Goal: Find contact information: Find contact information

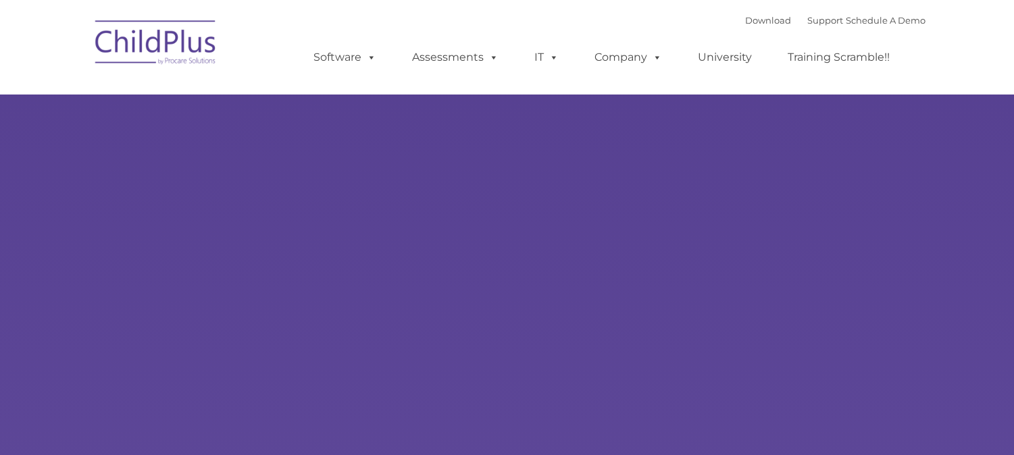
select select "MEDIUM"
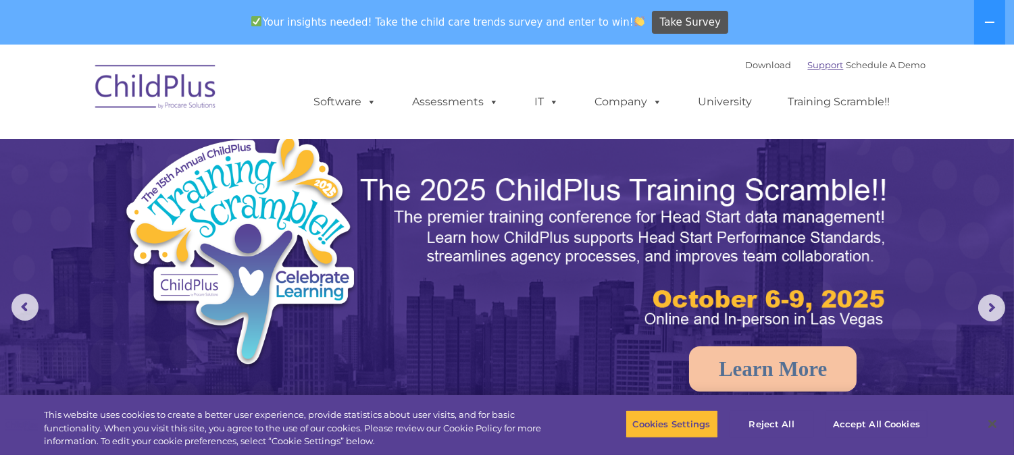
click at [808, 68] on link "Support" at bounding box center [826, 64] width 36 height 11
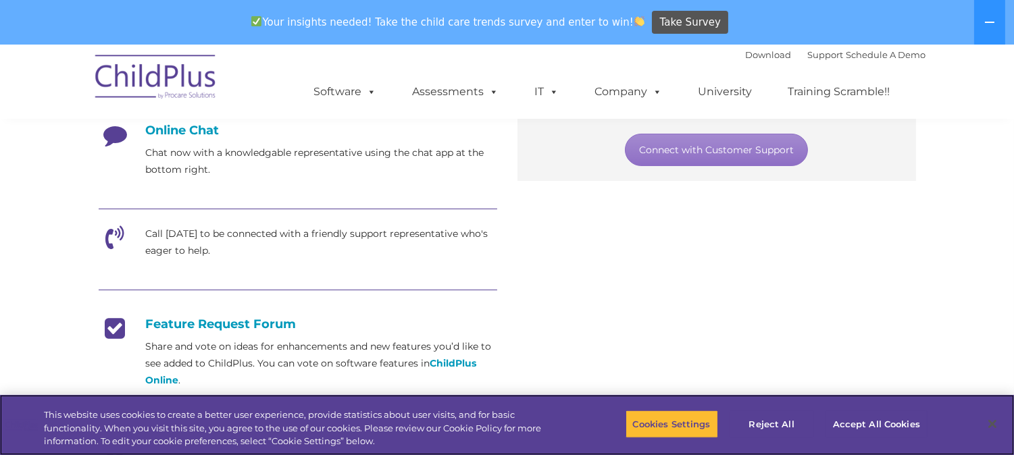
scroll to position [378, 0]
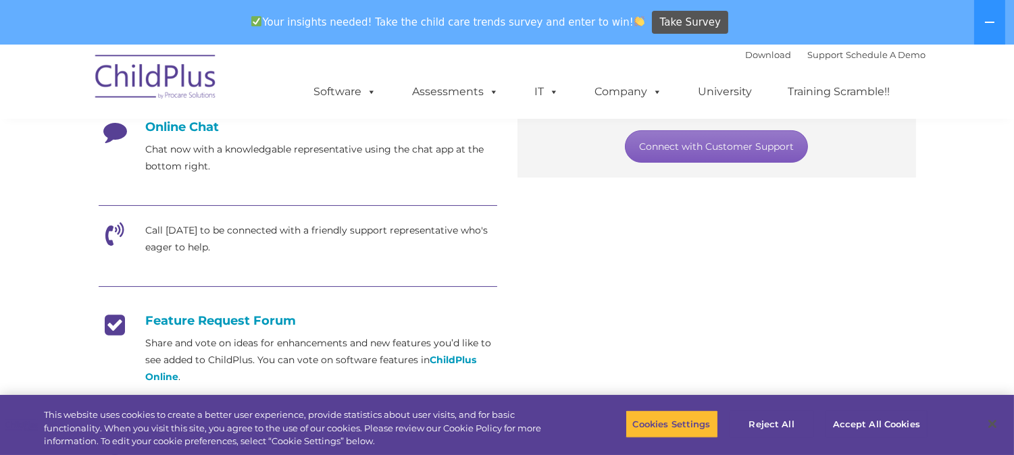
click at [746, 156] on link "Connect with Customer Support" at bounding box center [716, 146] width 183 height 32
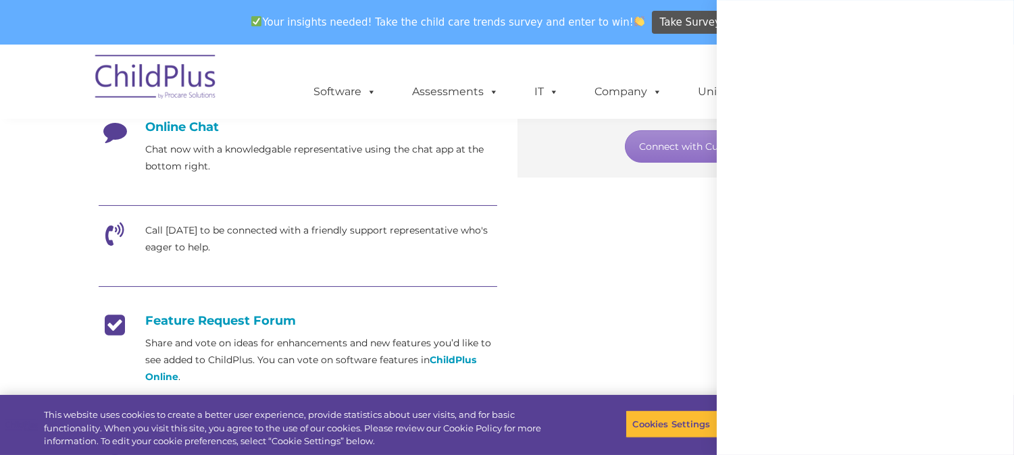
click at [1004, 445] on div at bounding box center [1004, 445] width 0 height 0
click at [931, 384] on div at bounding box center [865, 227] width 297 height 455
